Goal: Task Accomplishment & Management: Manage account settings

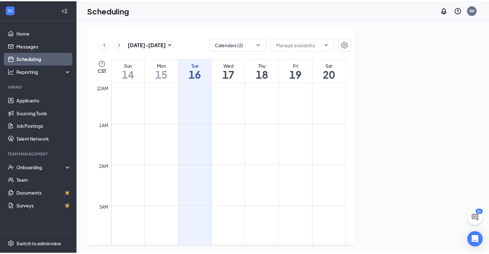
scroll to position [316, 0]
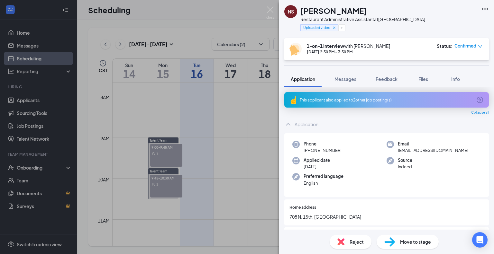
click at [31, 100] on div "NS [PERSON_NAME] Restaurant Administrative Assistant at [GEOGRAPHIC_DATA] Uploa…" at bounding box center [247, 127] width 494 height 254
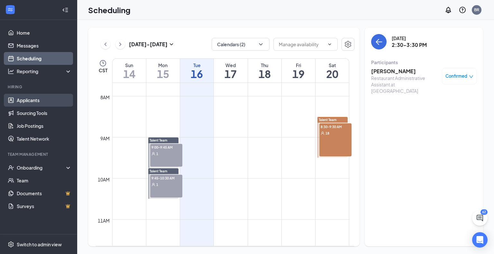
click at [31, 100] on link "Applicants" at bounding box center [44, 100] width 55 height 13
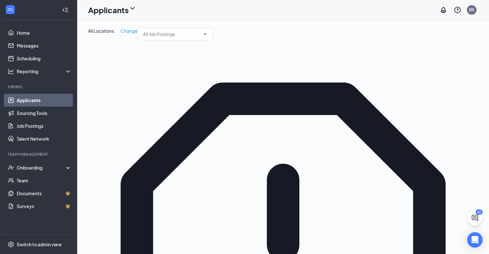
type input "Reviewing Application (11)"
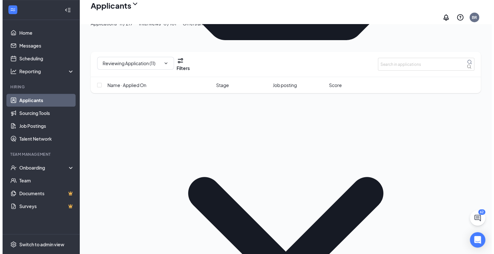
scroll to position [386, 0]
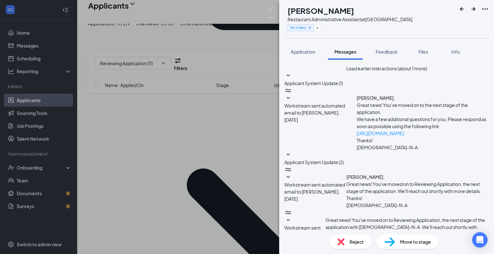
scroll to position [252, 0]
click at [267, 11] on img at bounding box center [270, 12] width 8 height 13
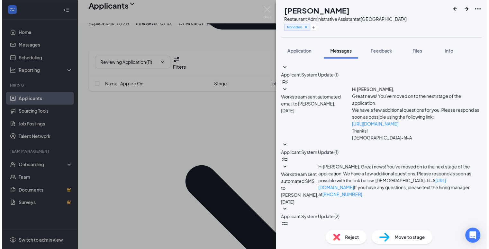
scroll to position [216, 0]
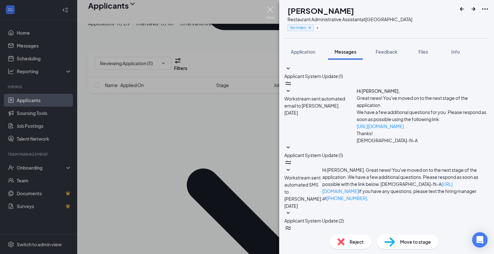
click at [268, 10] on img at bounding box center [270, 12] width 8 height 13
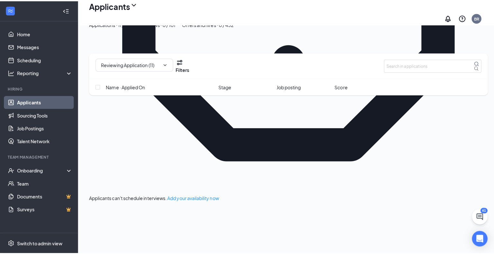
scroll to position [225, 0]
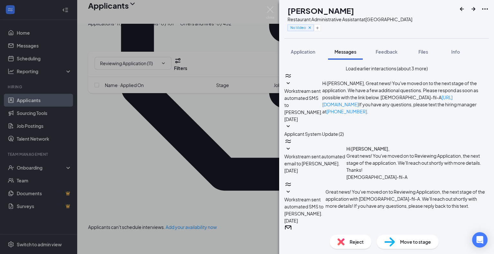
scroll to position [294, 0]
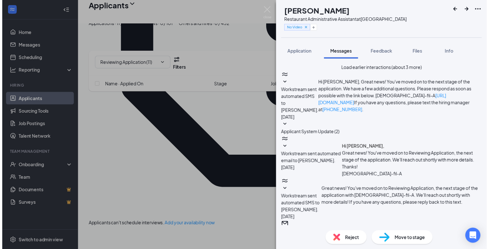
scroll to position [294, 0]
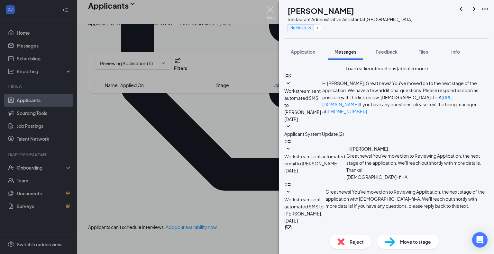
click at [270, 6] on img at bounding box center [270, 12] width 8 height 13
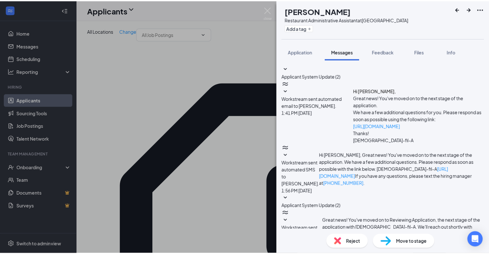
scroll to position [101, 0]
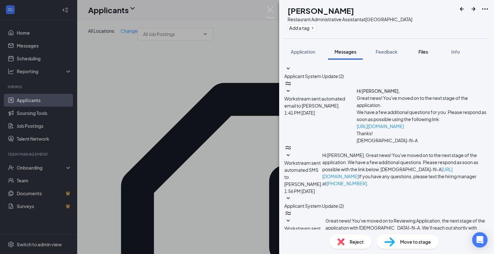
click at [428, 51] on div "Files" at bounding box center [422, 52] width 13 height 6
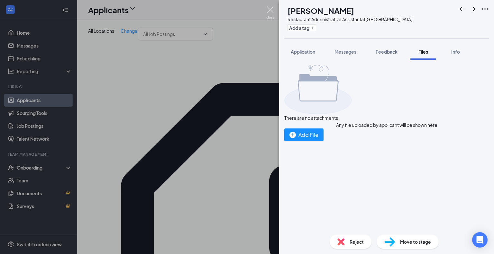
click at [270, 9] on img at bounding box center [270, 12] width 8 height 13
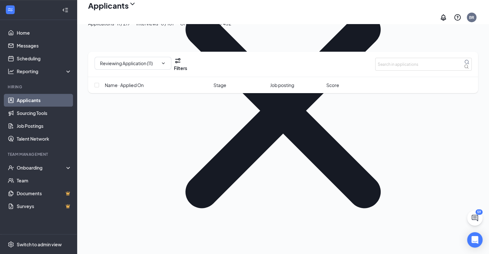
scroll to position [544, 0]
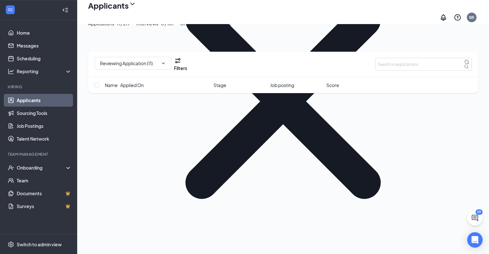
click at [174, 27] on div "Interviews · 0 / 101" at bounding box center [154, 23] width 37 height 7
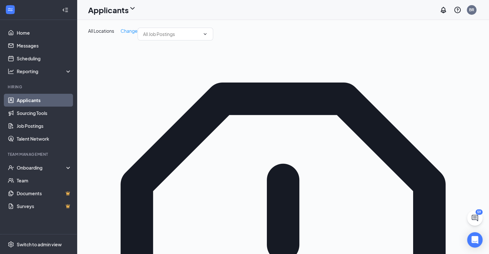
type input "1-on-1 Interview (1)"
